Goal: Task Accomplishment & Management: Use online tool/utility

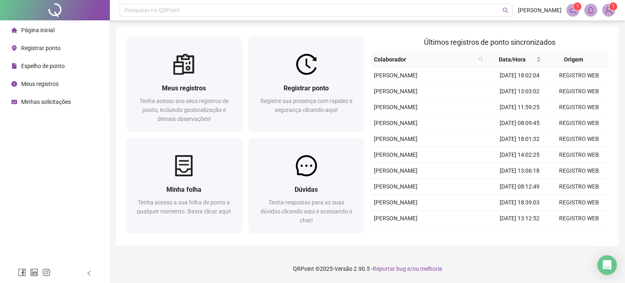
click at [328, 98] on span "Registre sua presença com rapidez e segurança clicando aqui!" at bounding box center [306, 105] width 92 height 15
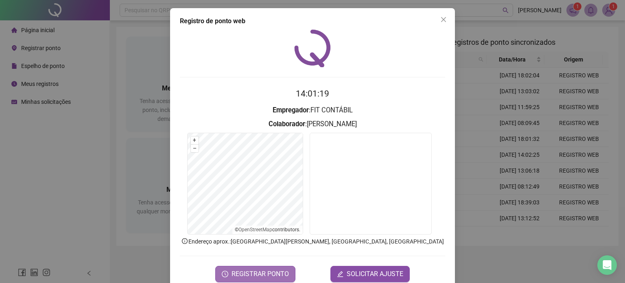
click at [259, 270] on span "REGISTRAR PONTO" at bounding box center [260, 274] width 57 height 10
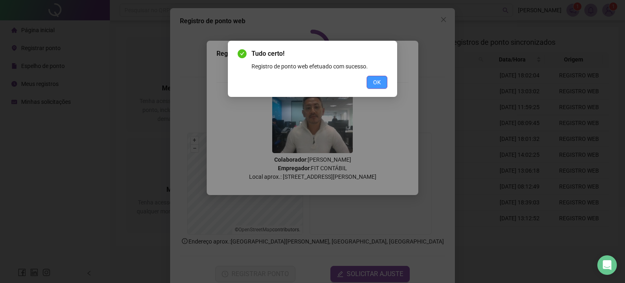
click at [383, 81] on button "OK" at bounding box center [377, 82] width 21 height 13
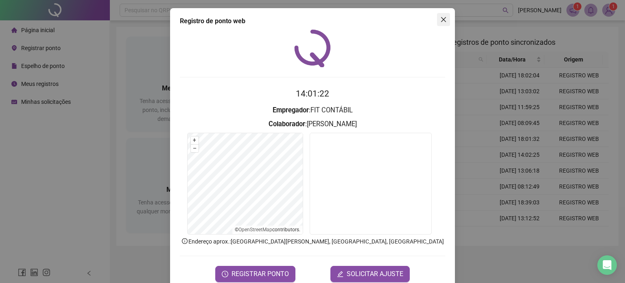
click at [440, 22] on icon "close" at bounding box center [443, 19] width 7 height 7
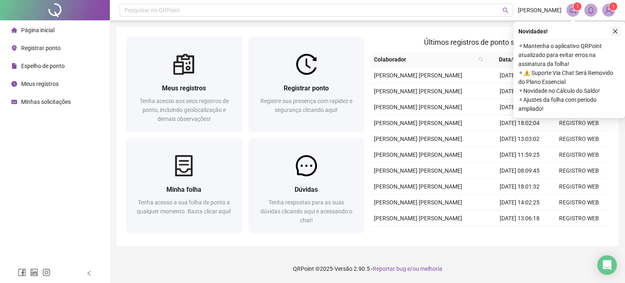
click at [618, 32] on icon "close" at bounding box center [616, 31] width 6 height 6
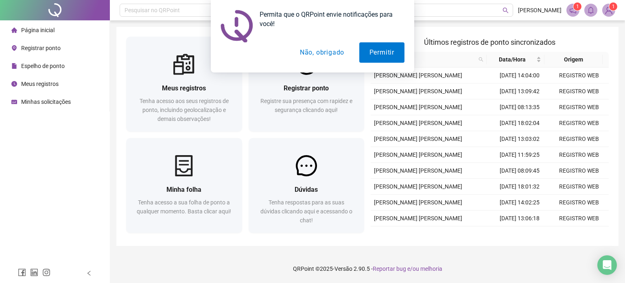
click at [333, 53] on button "Não, obrigado" at bounding box center [322, 52] width 65 height 20
